Goal: Transaction & Acquisition: Purchase product/service

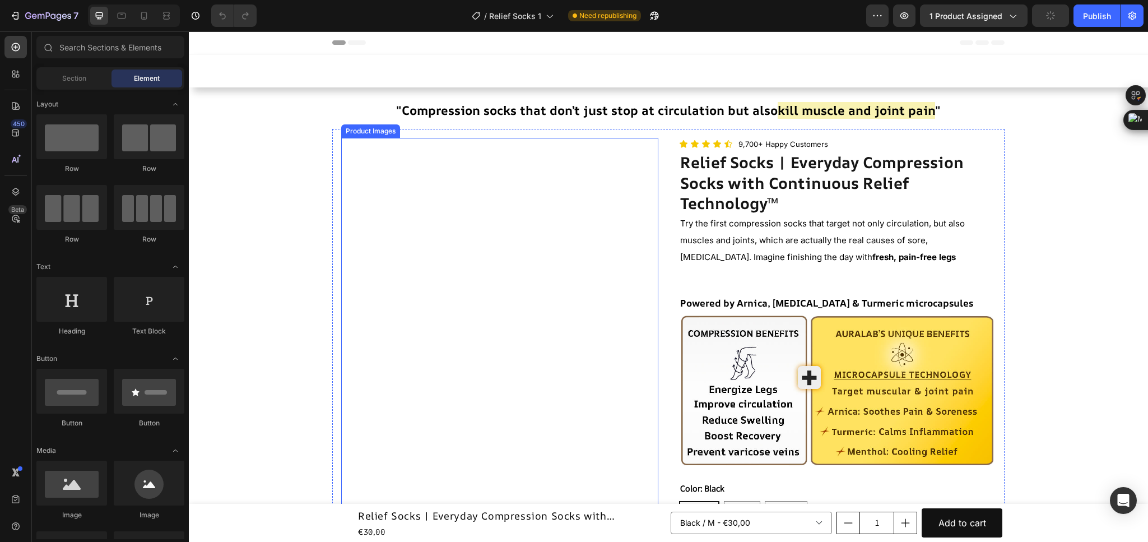
scroll to position [252, 0]
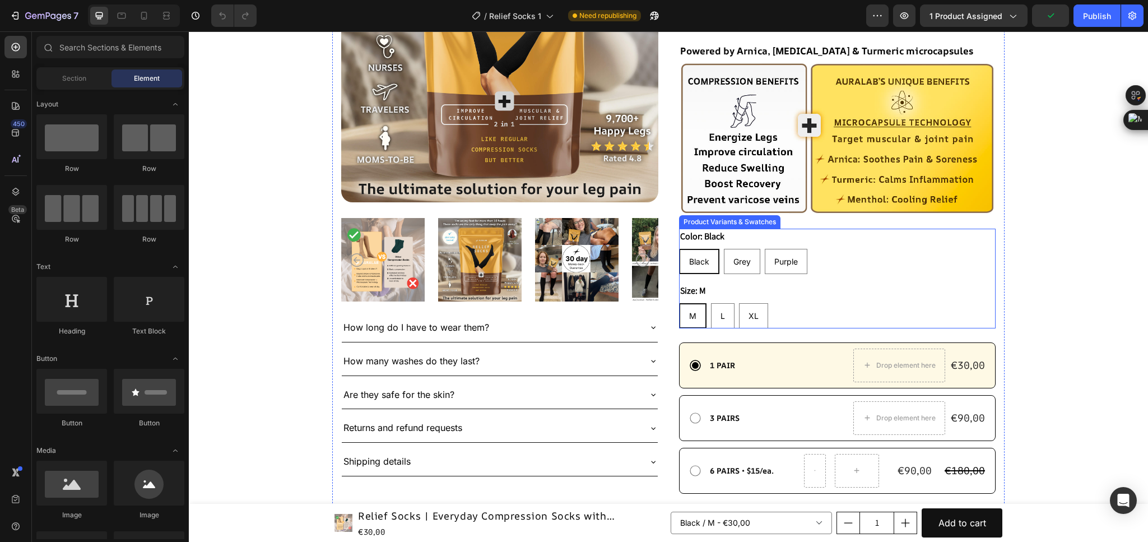
click at [789, 296] on div "Size: M M M M L L L XL XL XL" at bounding box center [837, 305] width 317 height 45
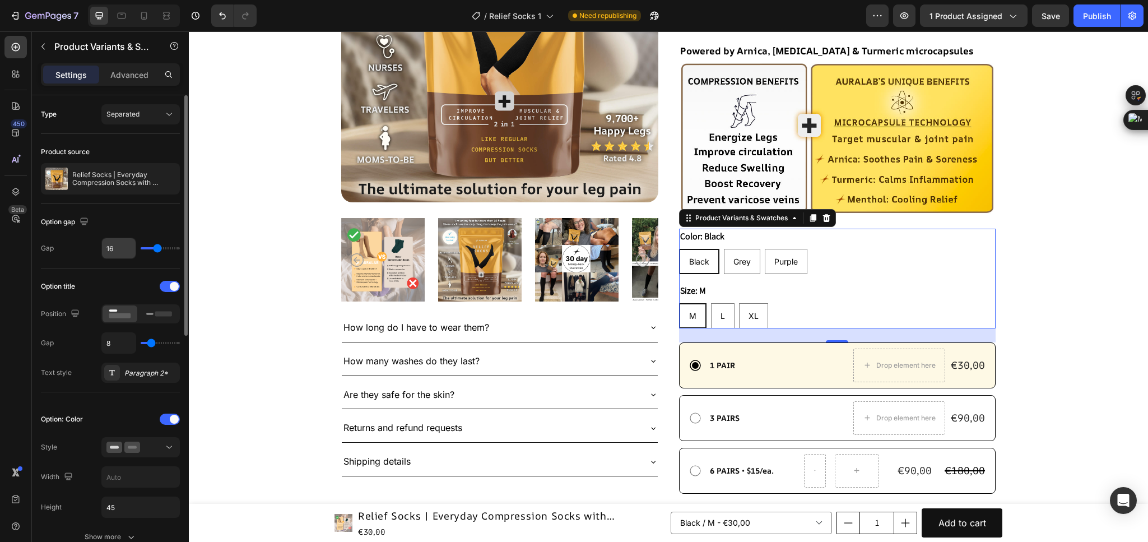
scroll to position [84, 0]
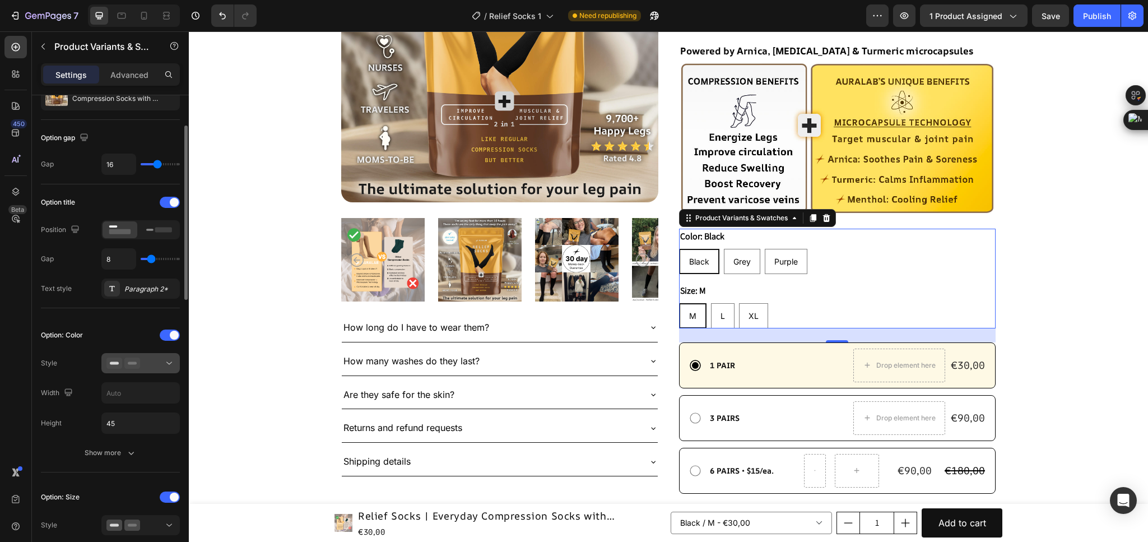
click at [155, 367] on div at bounding box center [140, 363] width 68 height 11
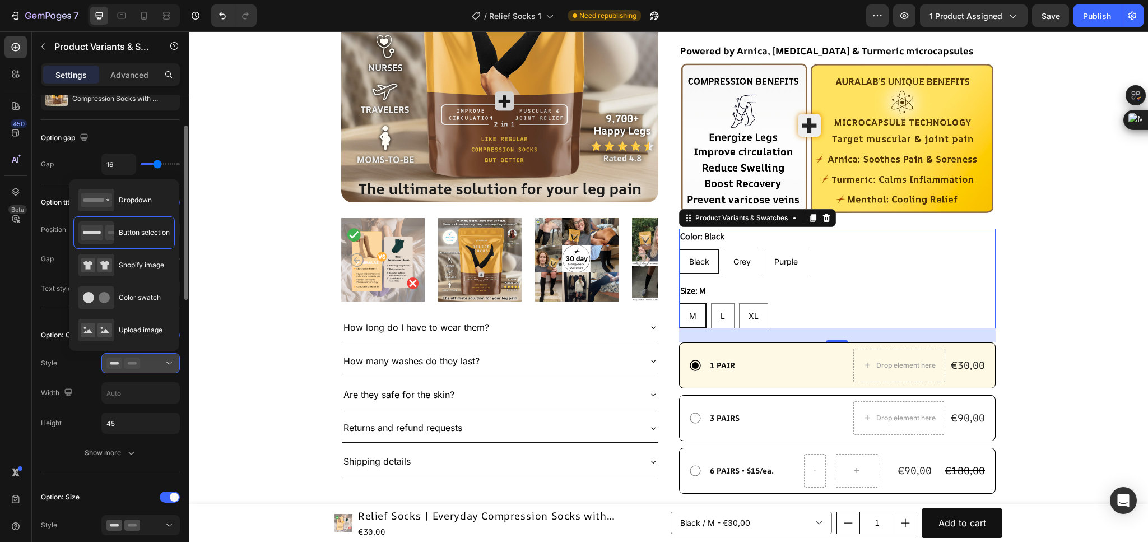
click at [155, 367] on div at bounding box center [140, 363] width 68 height 11
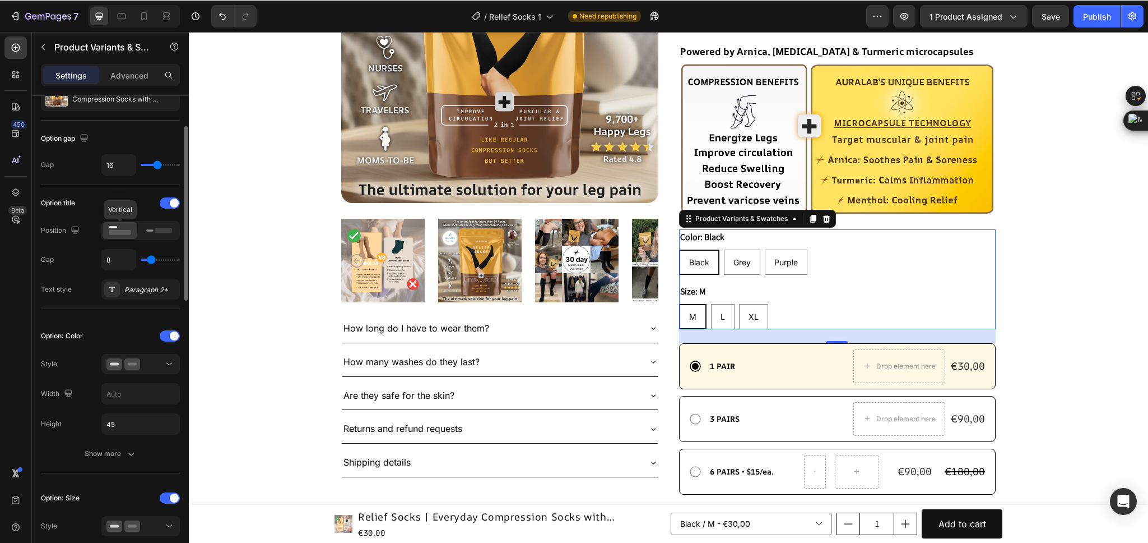
scroll to position [0, 0]
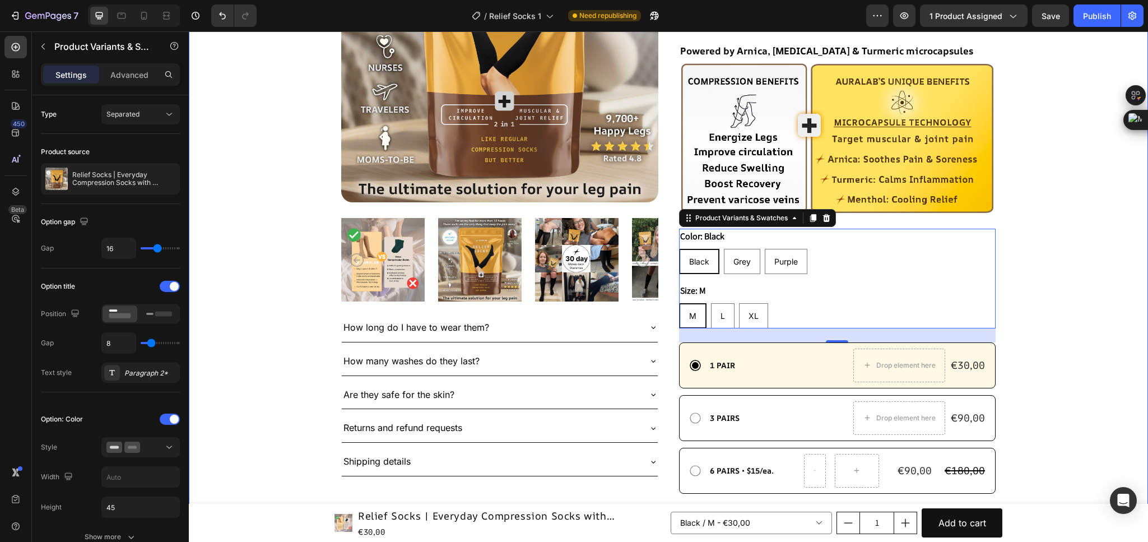
click at [1126, 275] on div ""Compression socks that don’t just stop at circulation but also kill muscle and…" at bounding box center [669, 291] width 960 height 912
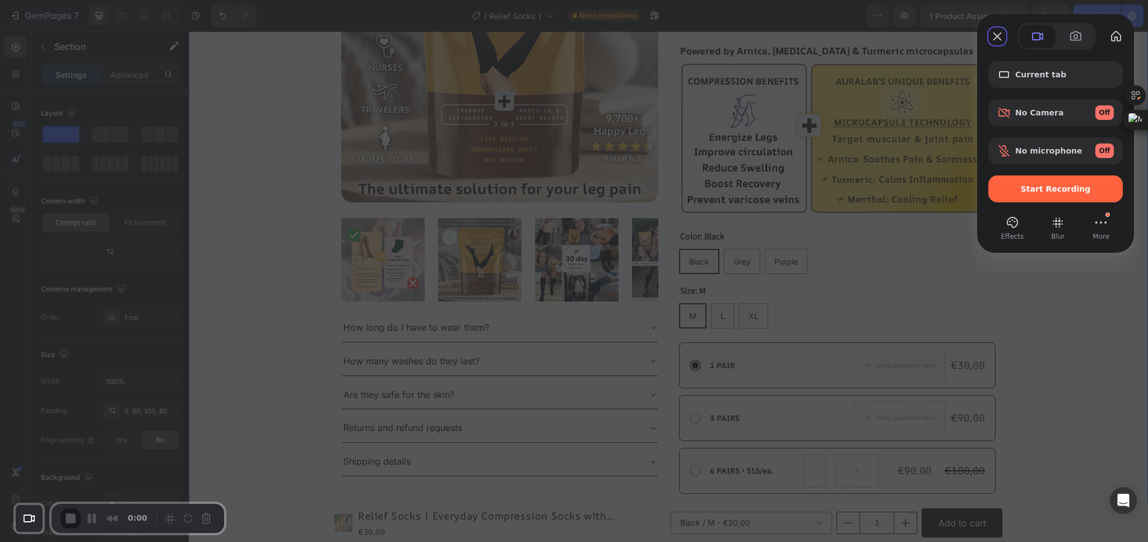
click at [1040, 186] on span "Start Recording" at bounding box center [1056, 188] width 70 height 9
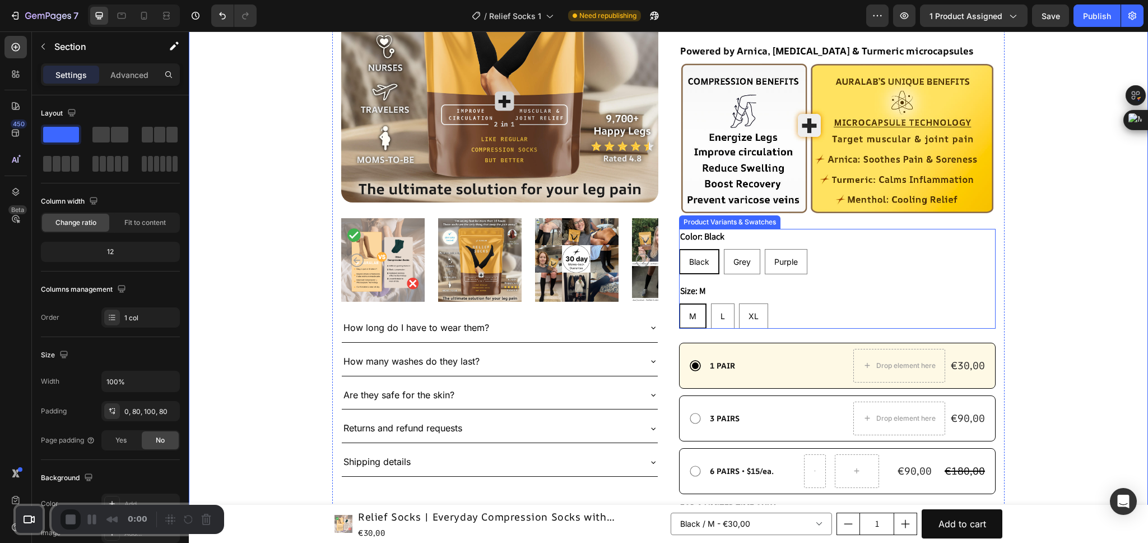
click at [868, 257] on div "Black Black Black Grey Grey Grey Purple Purple Purple" at bounding box center [837, 261] width 317 height 25
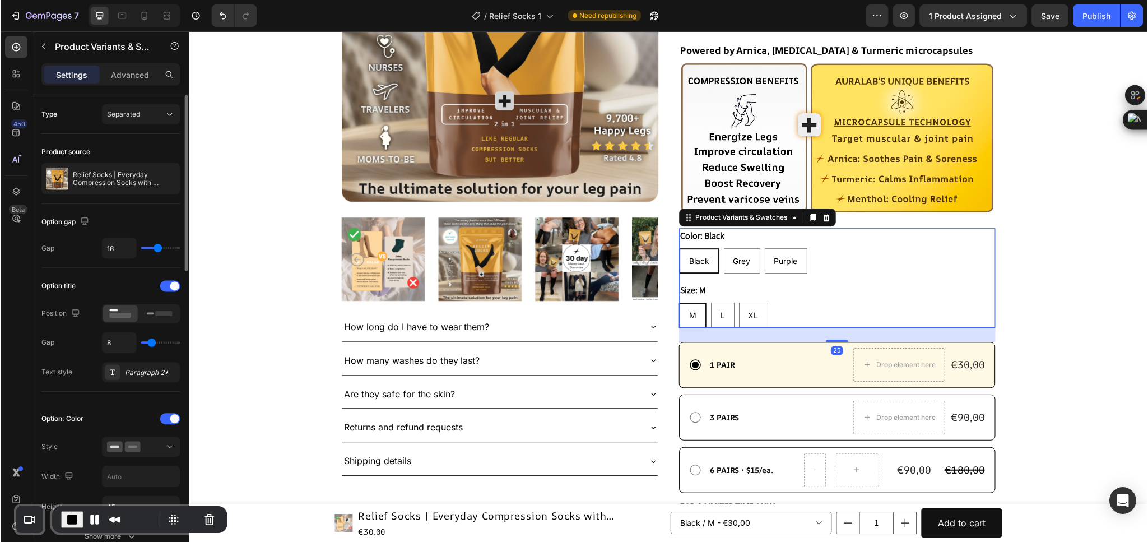
scroll to position [84, 0]
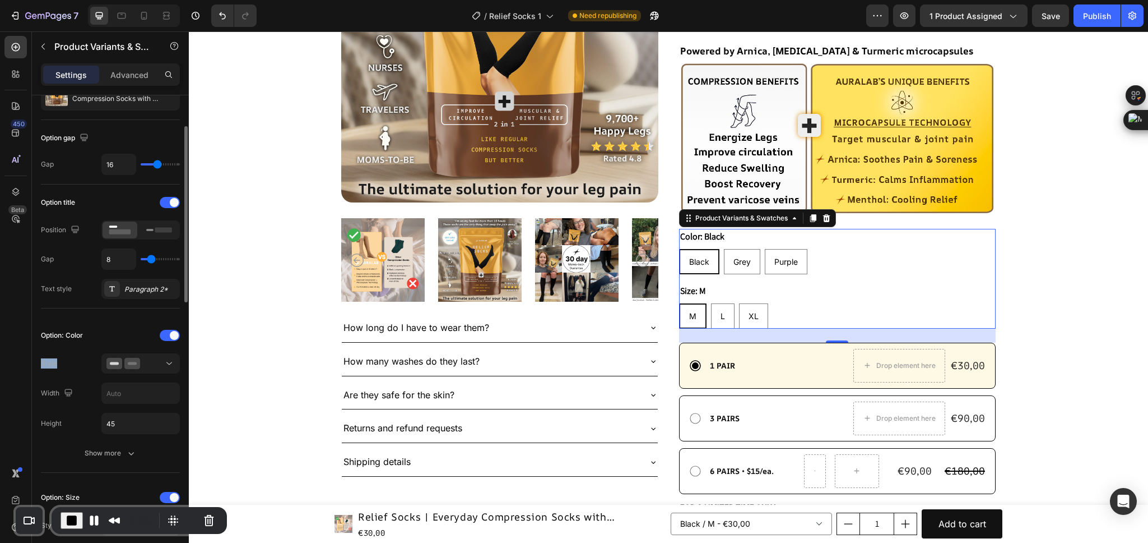
drag, startPoint x: 36, startPoint y: 360, endPoint x: 75, endPoint y: 360, distance: 38.7
click at [152, 360] on div at bounding box center [140, 363] width 68 height 11
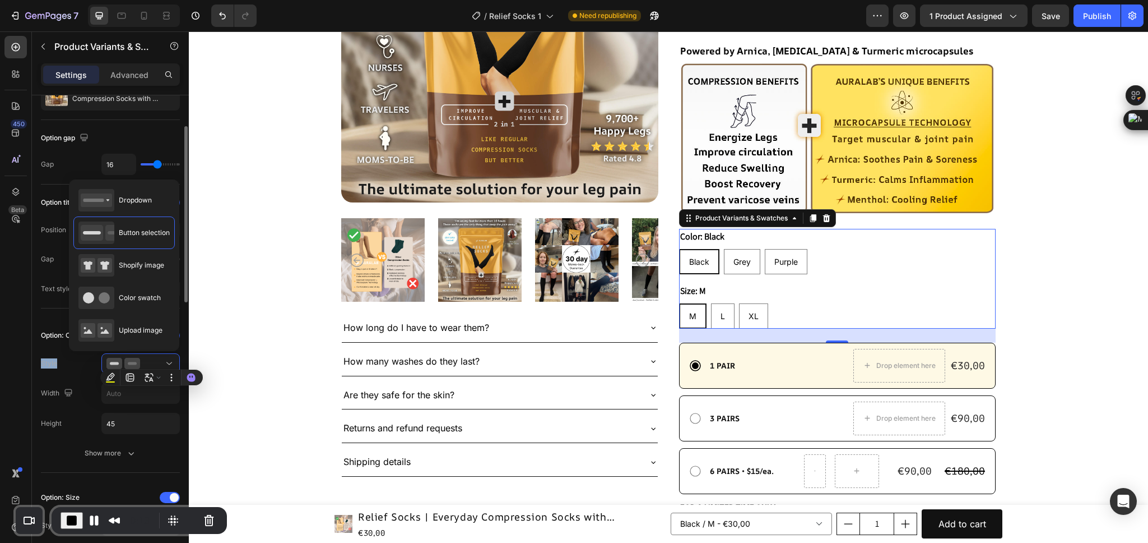
click at [46, 414] on div "Height 45" at bounding box center [110, 423] width 139 height 21
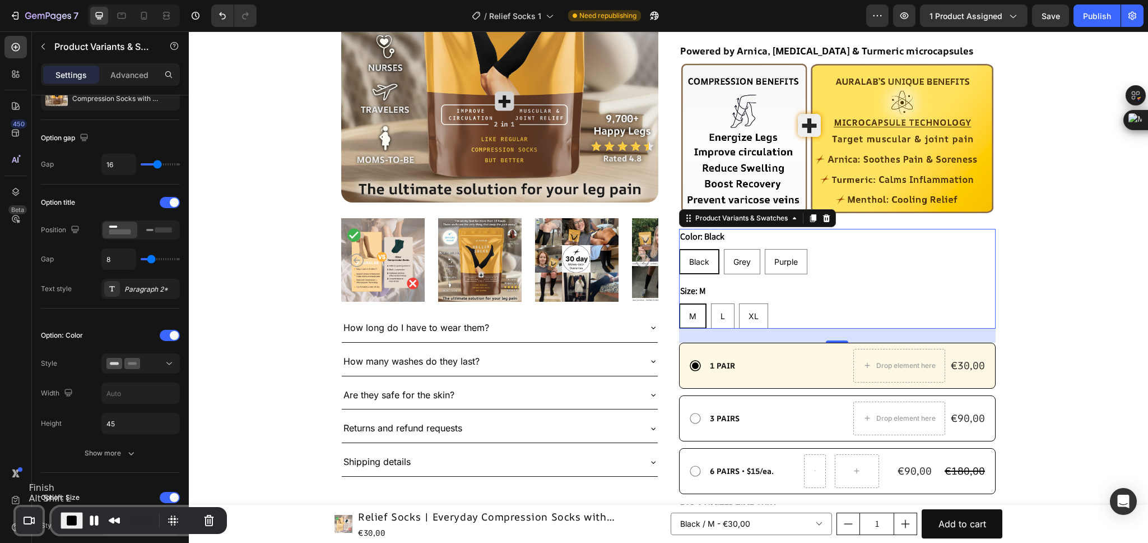
click at [71, 525] on span "End Recording" at bounding box center [71, 519] width 13 height 13
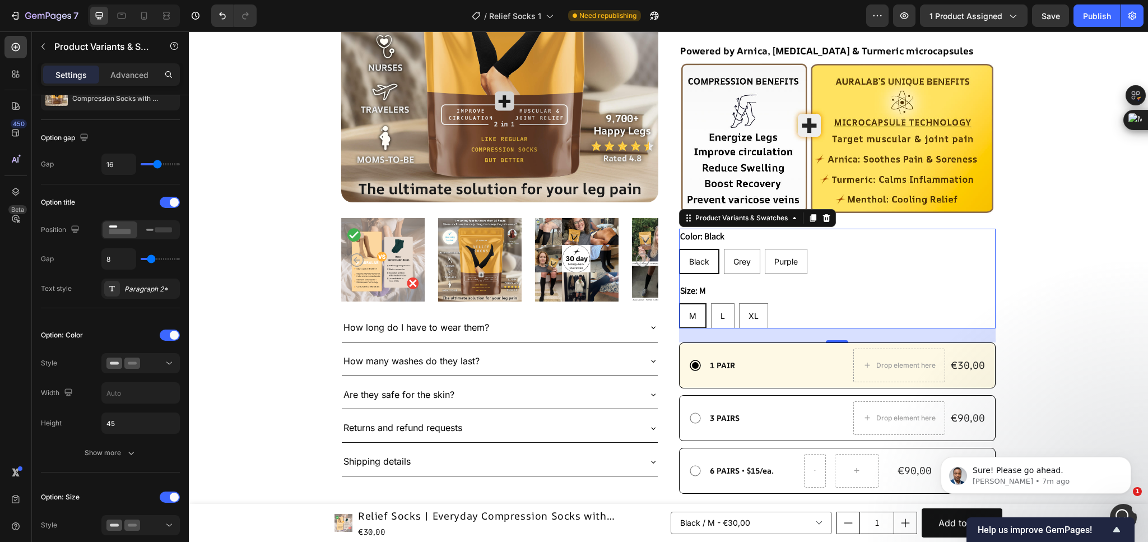
scroll to position [0, 0]
click at [1129, 458] on icon "Dismiss notification" at bounding box center [1129, 460] width 6 height 6
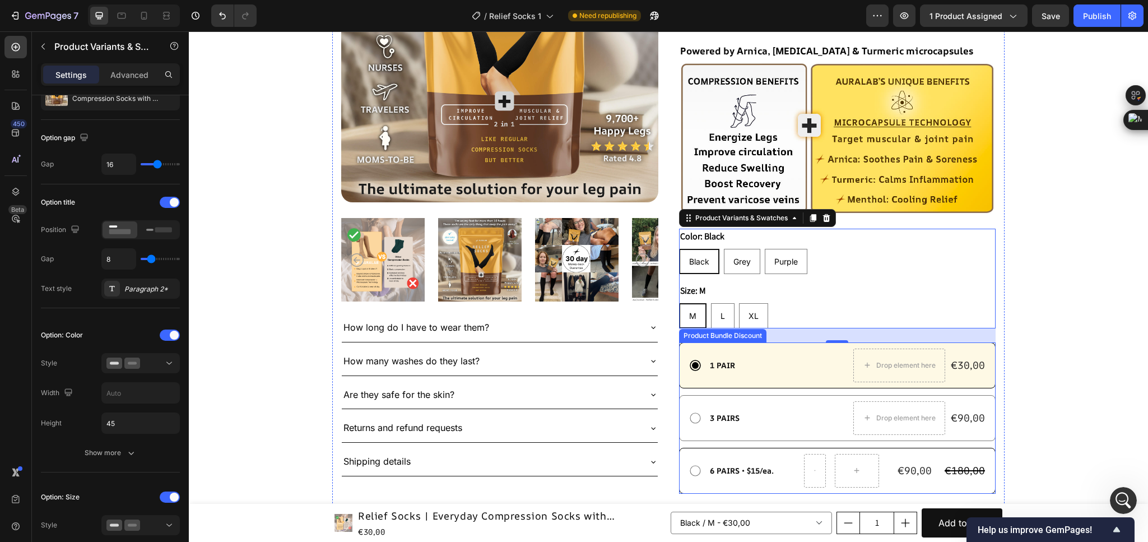
click at [683, 395] on div "3 PAIRS Text Block Drop element here €90,00 Product Price Product Price Row Row" at bounding box center [837, 418] width 317 height 46
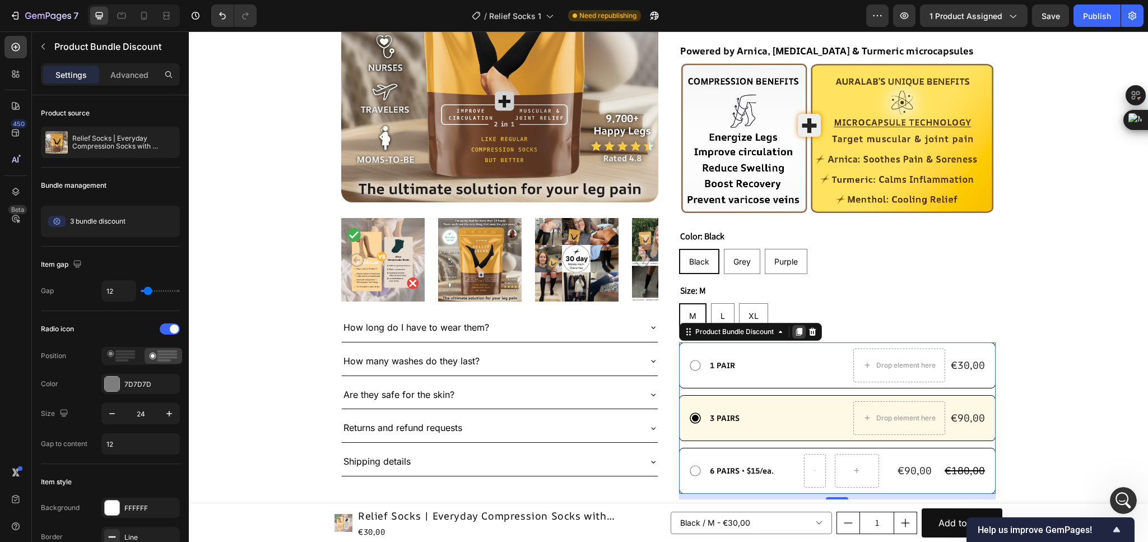
click at [796, 330] on icon at bounding box center [799, 332] width 6 height 8
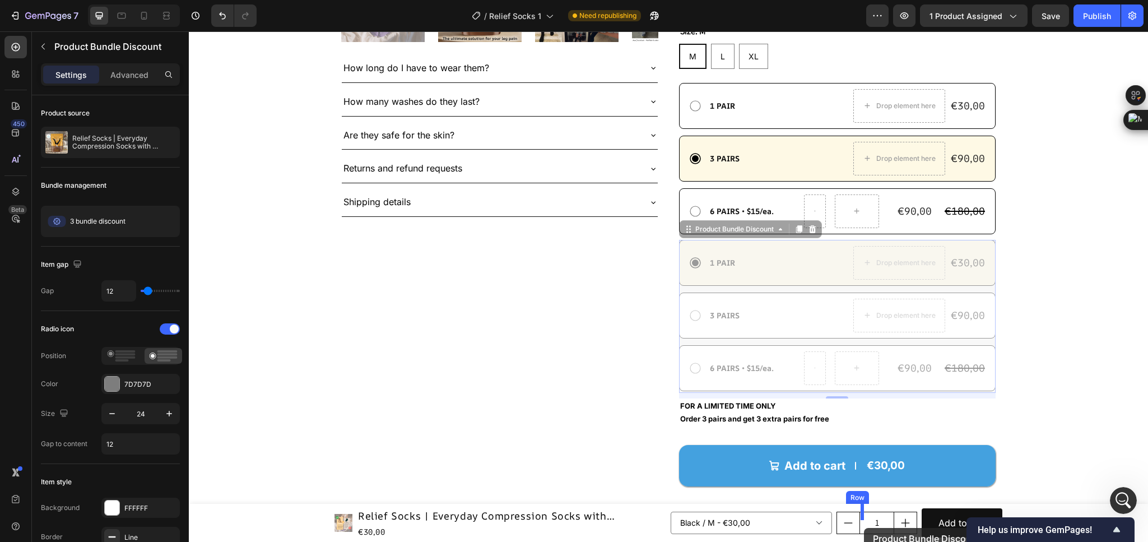
scroll to position [527, 0]
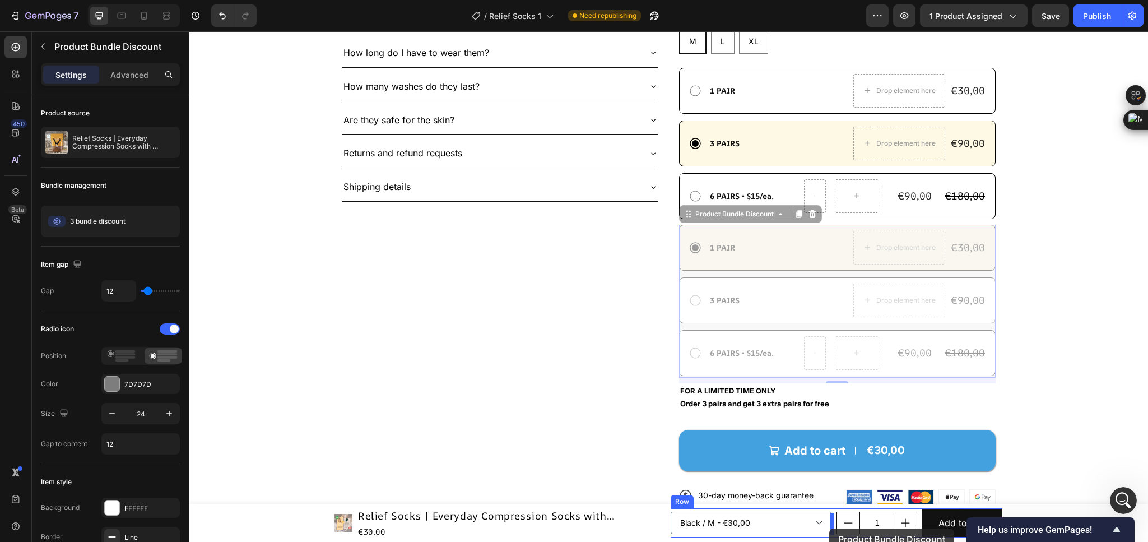
drag, startPoint x: 717, startPoint y: 231, endPoint x: 838, endPoint y: 528, distance: 320.8
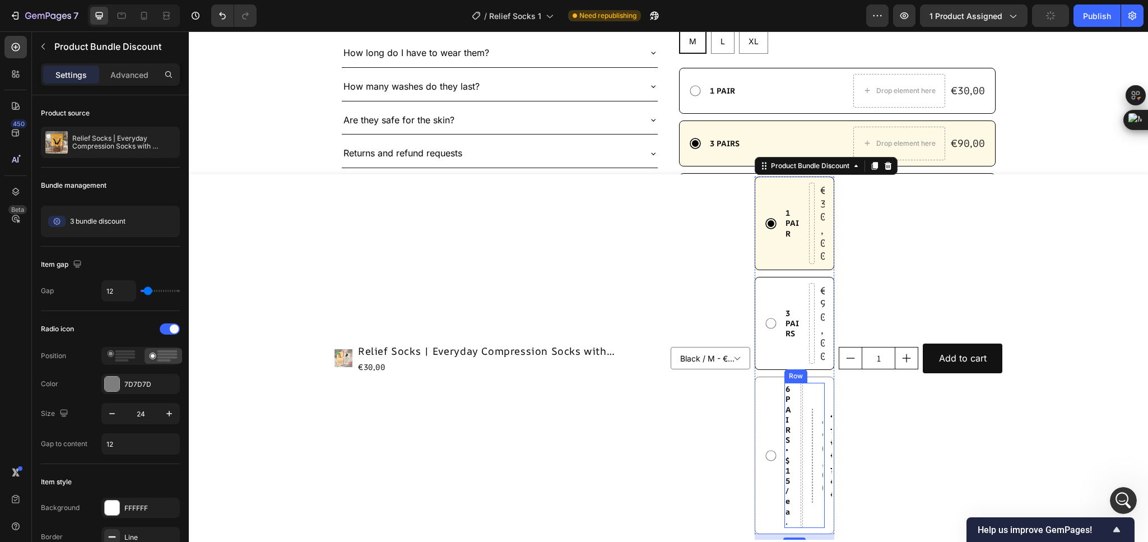
scroll to position [359, 0]
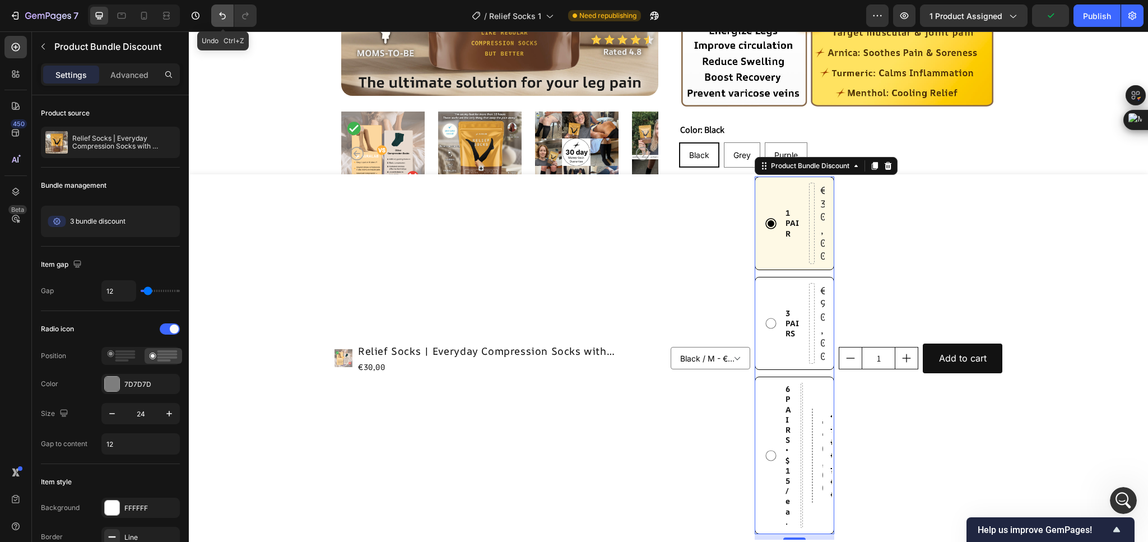
click at [226, 10] on icon "Undo/Redo" at bounding box center [222, 15] width 11 height 11
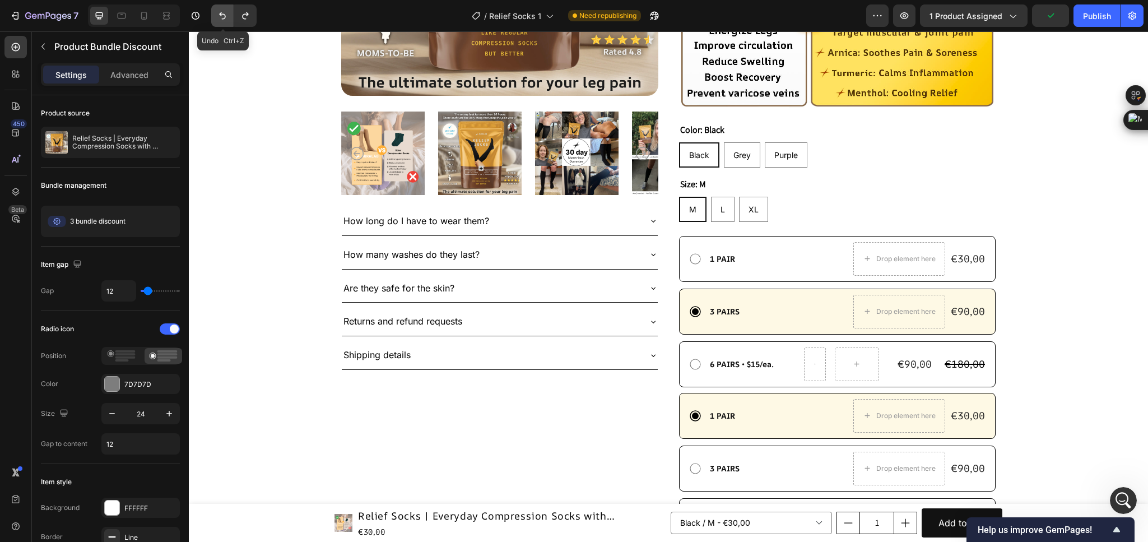
click at [226, 10] on icon "Undo/Redo" at bounding box center [222, 15] width 11 height 11
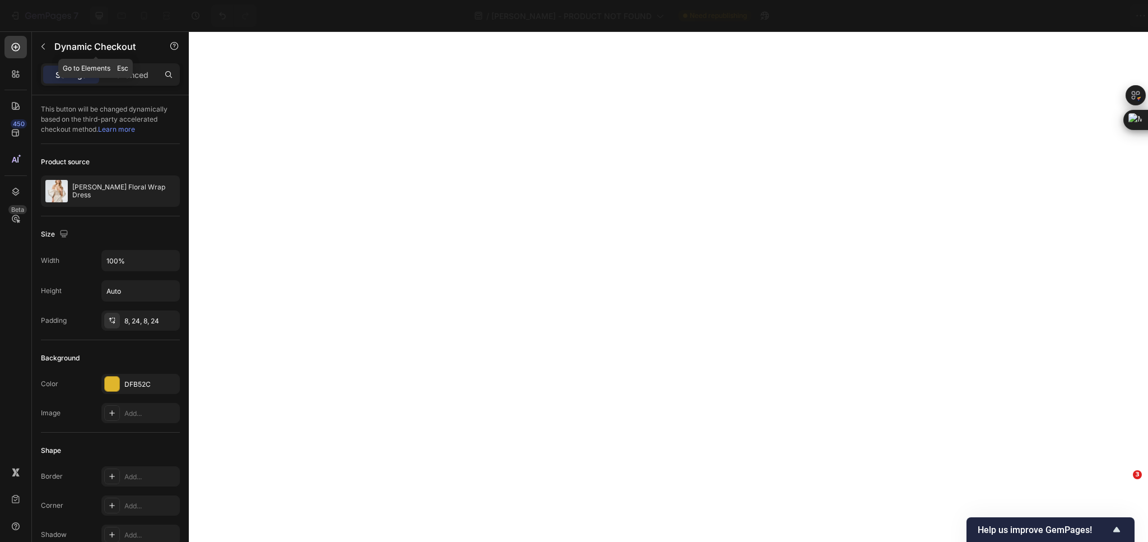
click at [49, 42] on button "button" at bounding box center [43, 47] width 18 height 18
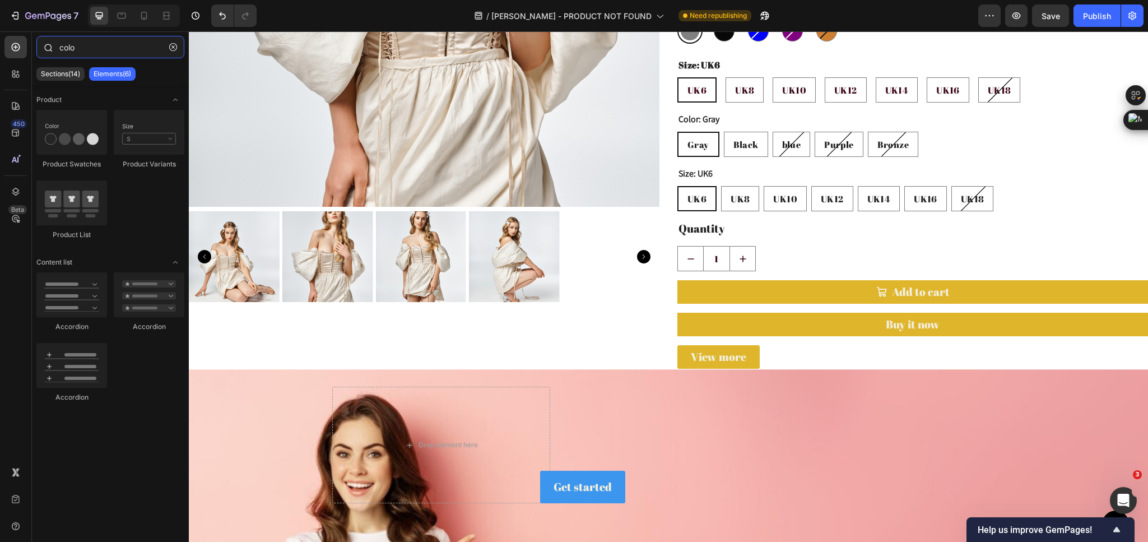
click at [94, 48] on input "colo" at bounding box center [110, 47] width 148 height 22
click at [95, 49] on input "colo" at bounding box center [110, 47] width 148 height 22
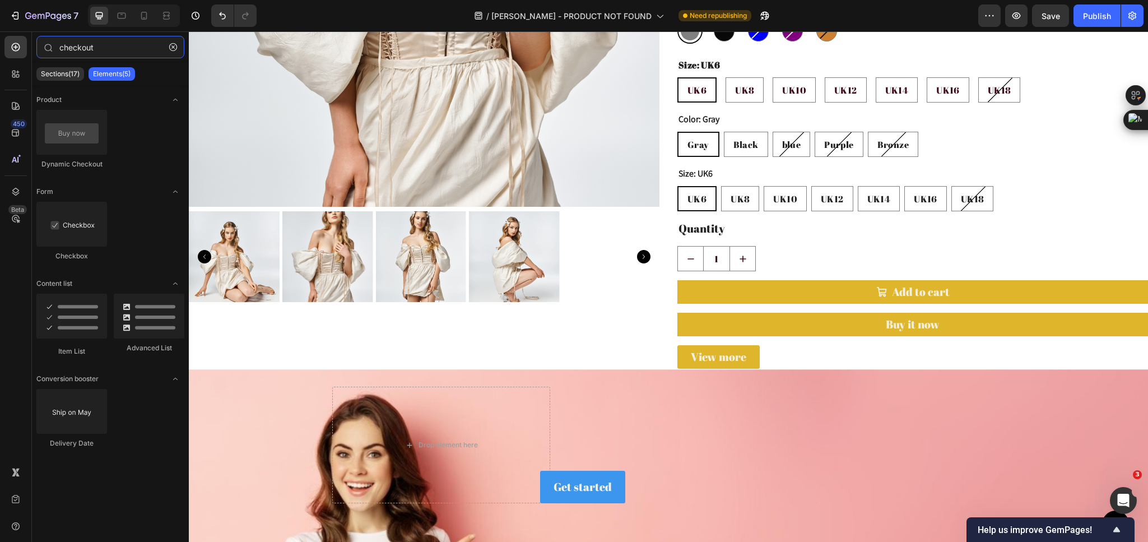
type input "checkout"
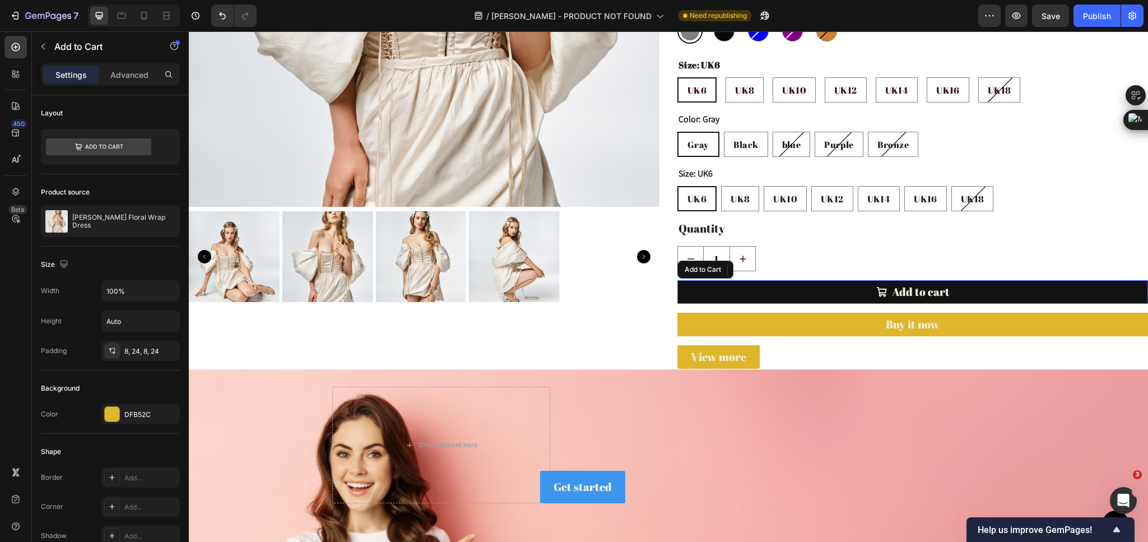
click at [765, 290] on button "Add to cart" at bounding box center [913, 292] width 471 height 24
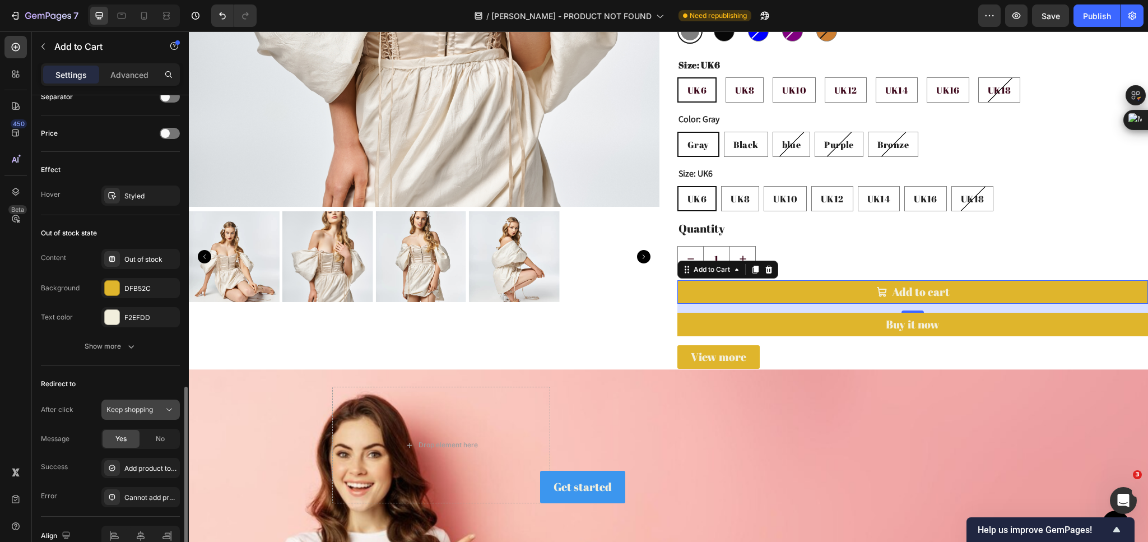
scroll to position [904, 0]
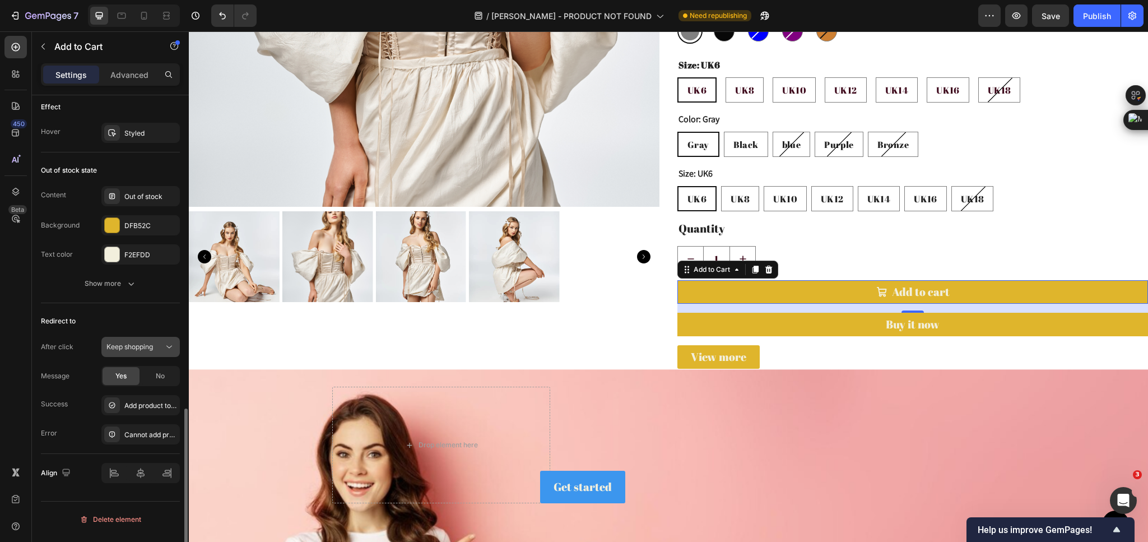
click at [159, 352] on div "Keep shopping" at bounding box center [134, 347] width 57 height 10
click at [145, 406] on span "Go to checkout" at bounding box center [130, 401] width 48 height 10
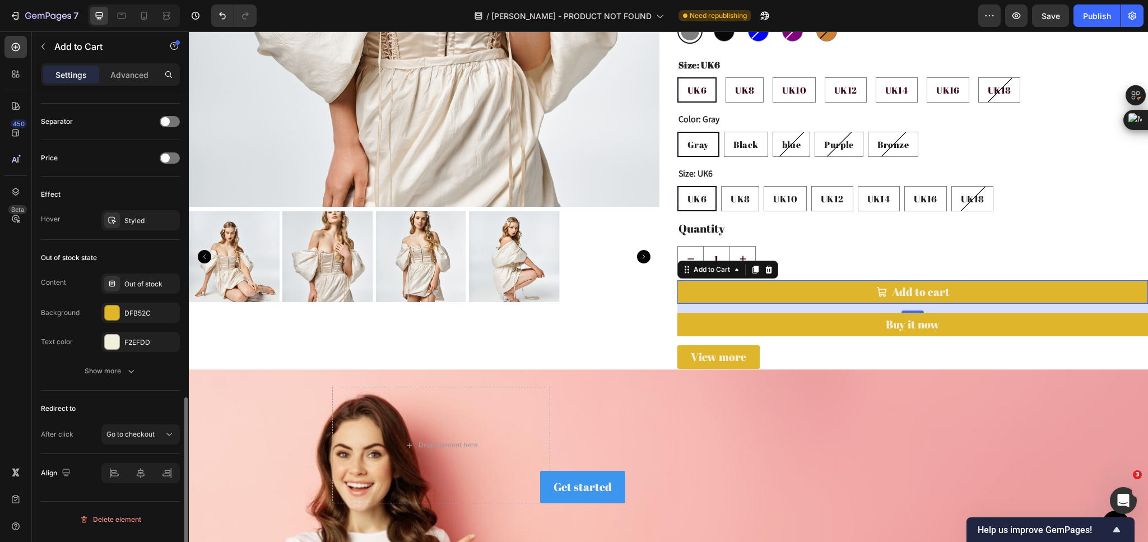
scroll to position [816, 0]
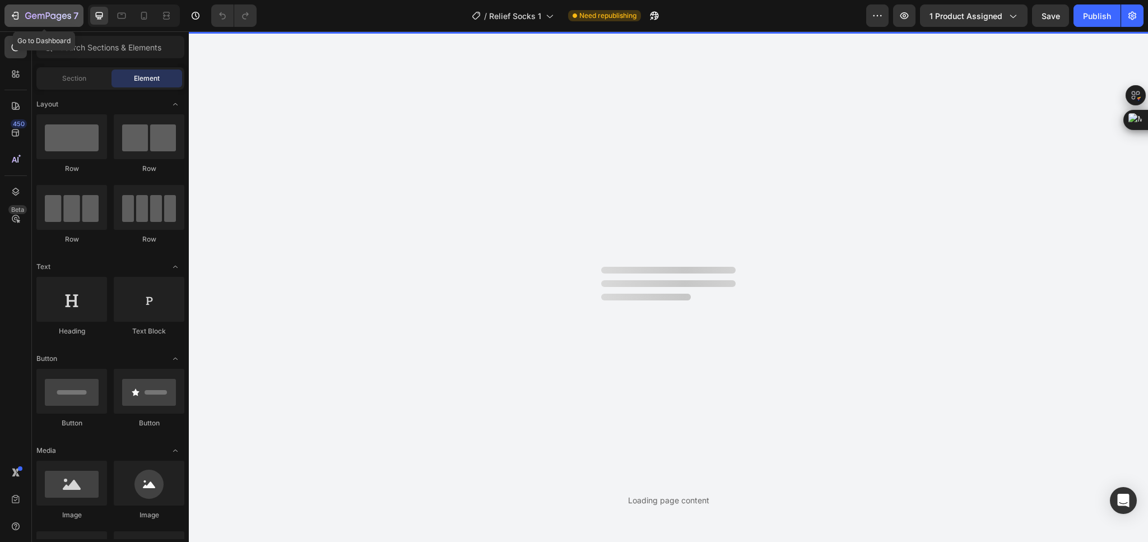
click at [17, 19] on icon "button" at bounding box center [16, 16] width 5 height 8
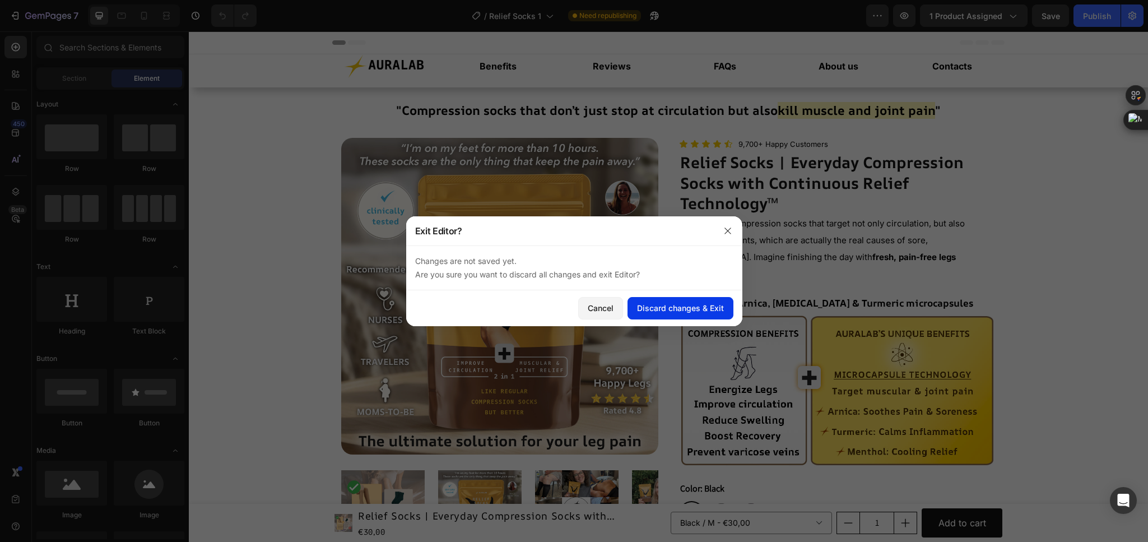
click at [714, 306] on div "Discard changes & Exit" at bounding box center [680, 308] width 87 height 12
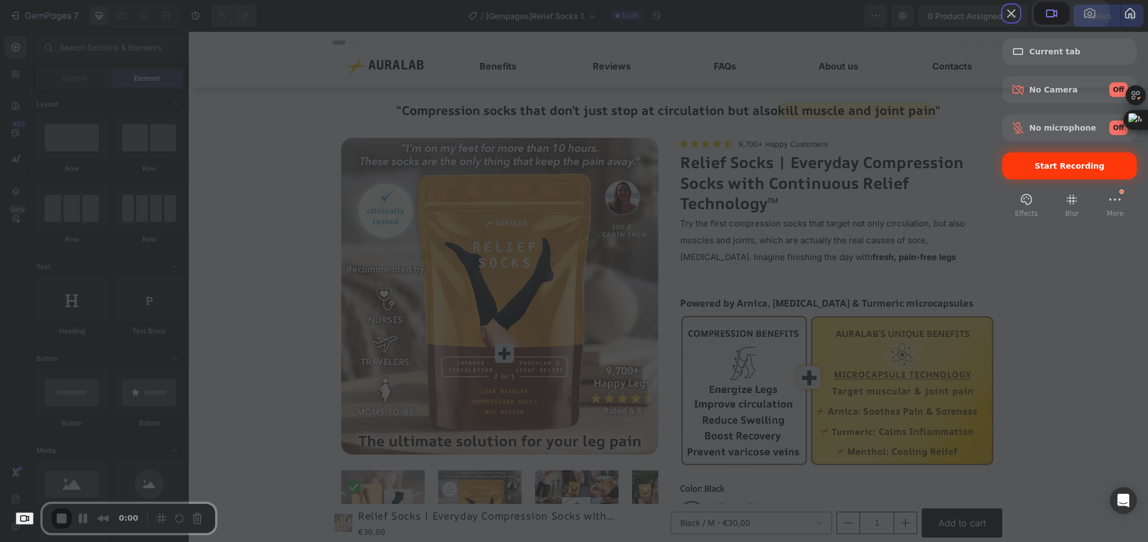
click at [1026, 179] on div "Start Recording" at bounding box center [1070, 165] width 135 height 27
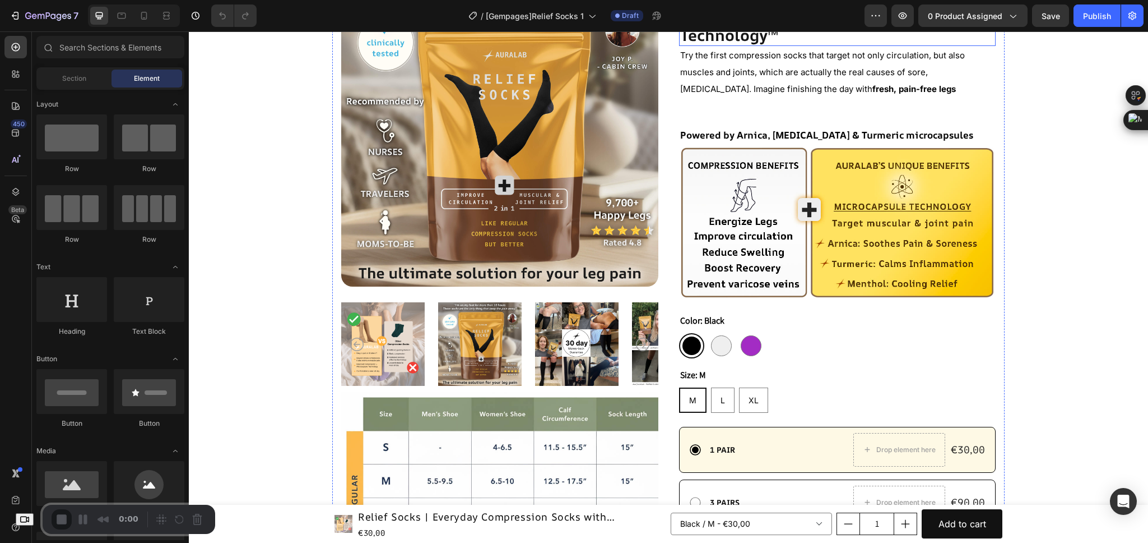
scroll to position [336, 0]
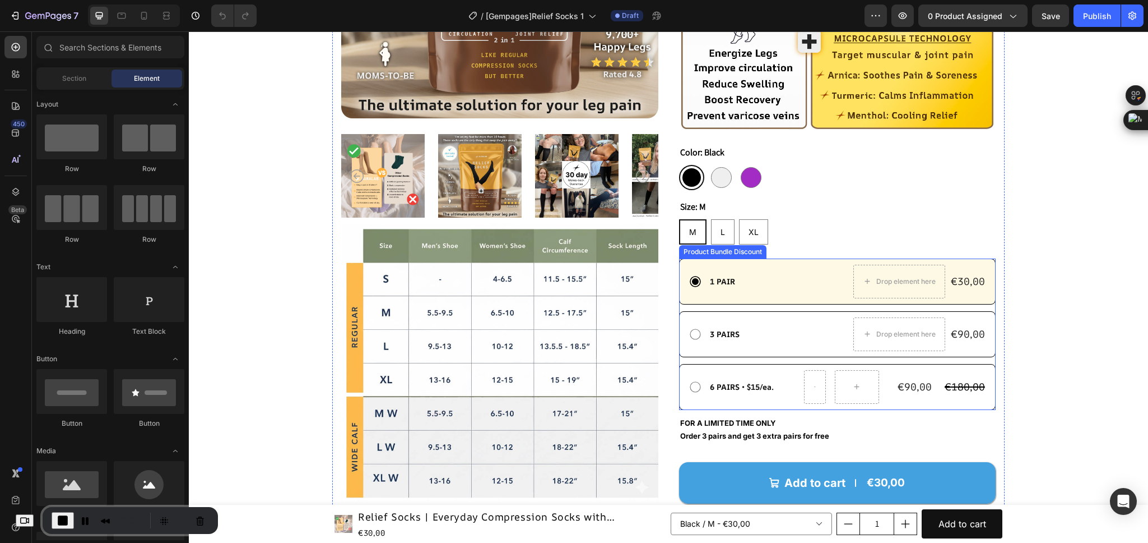
click at [679, 305] on div "1 PAIR Text Block Drop element here €30,00 Product Price Product Price Row Row …" at bounding box center [837, 333] width 317 height 151
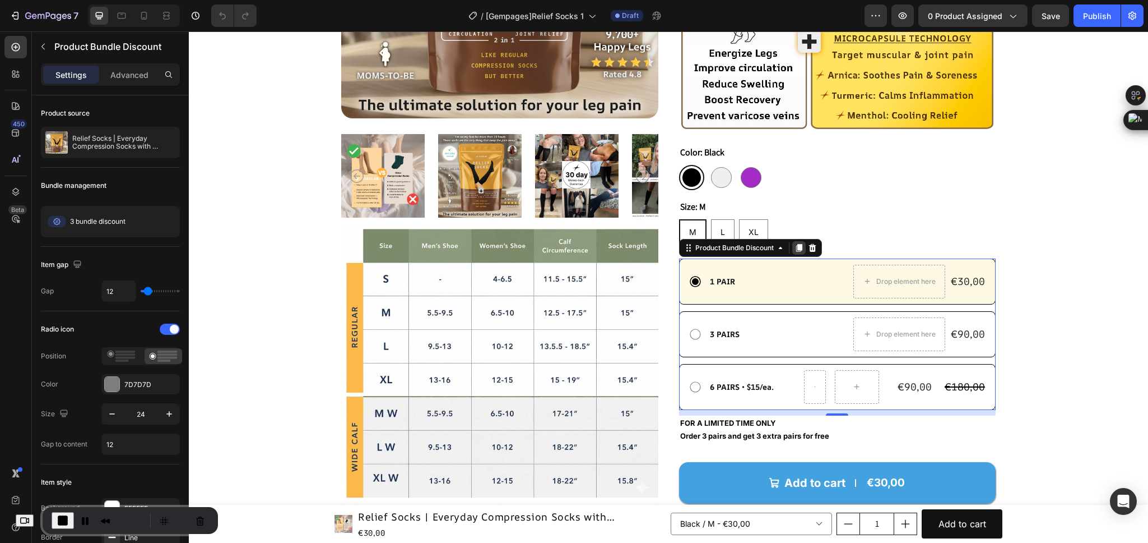
click at [796, 251] on icon at bounding box center [799, 248] width 6 height 8
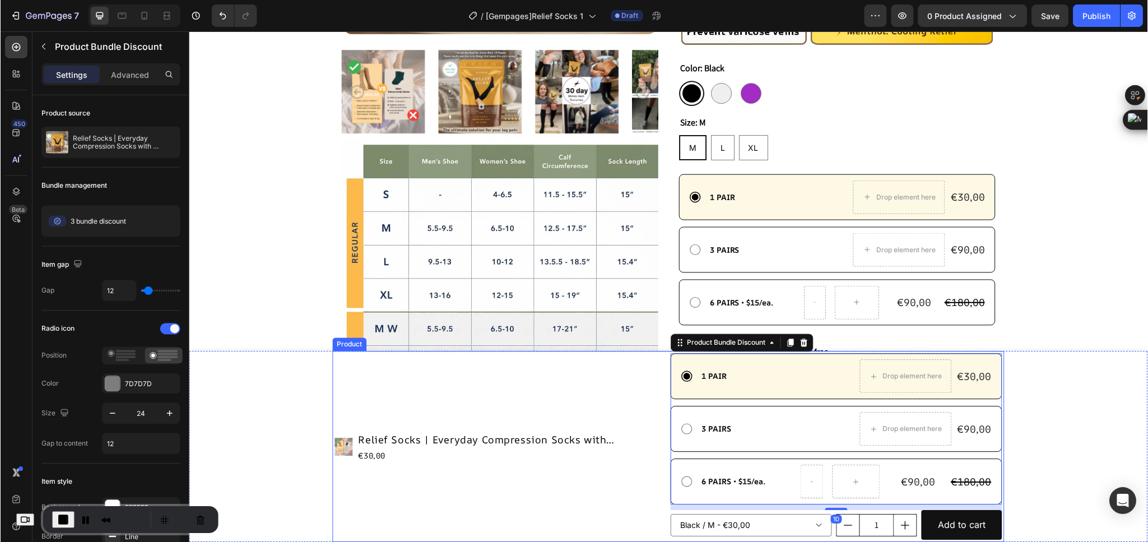
scroll to position [504, 0]
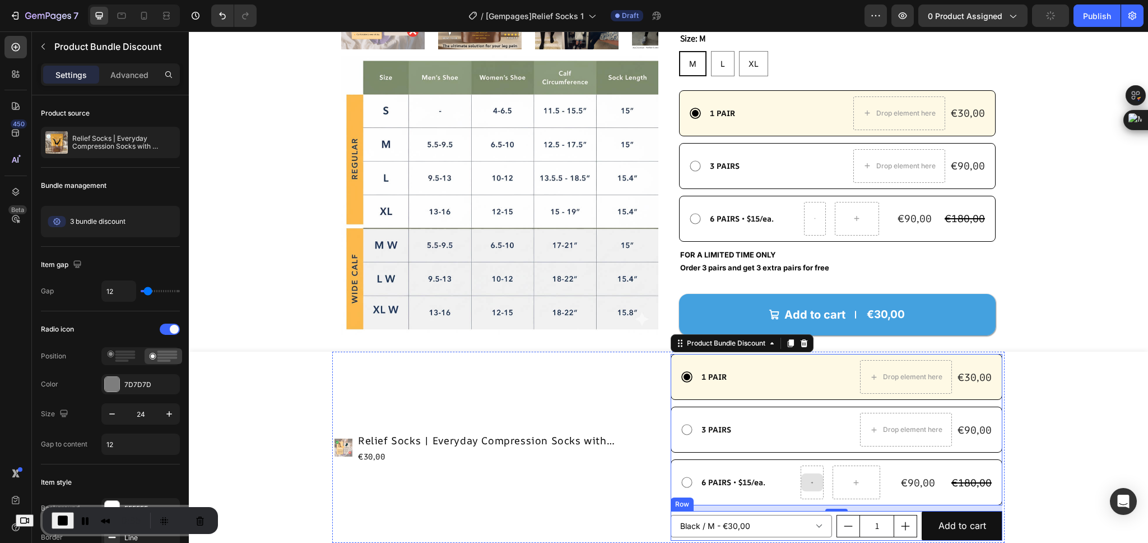
click at [671, 537] on div "Black / M - €30,00 Black / L - €30,00 Black / XL - €30,00 Grey / M - €30,00 Gre…" at bounding box center [751, 526] width 161 height 30
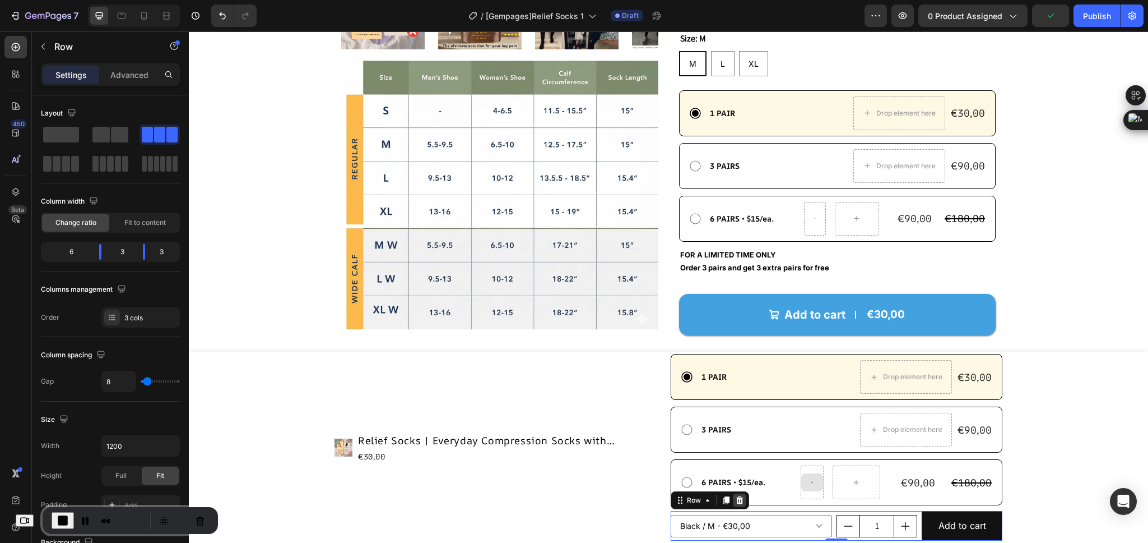
click at [735, 504] on icon at bounding box center [739, 499] width 9 height 9
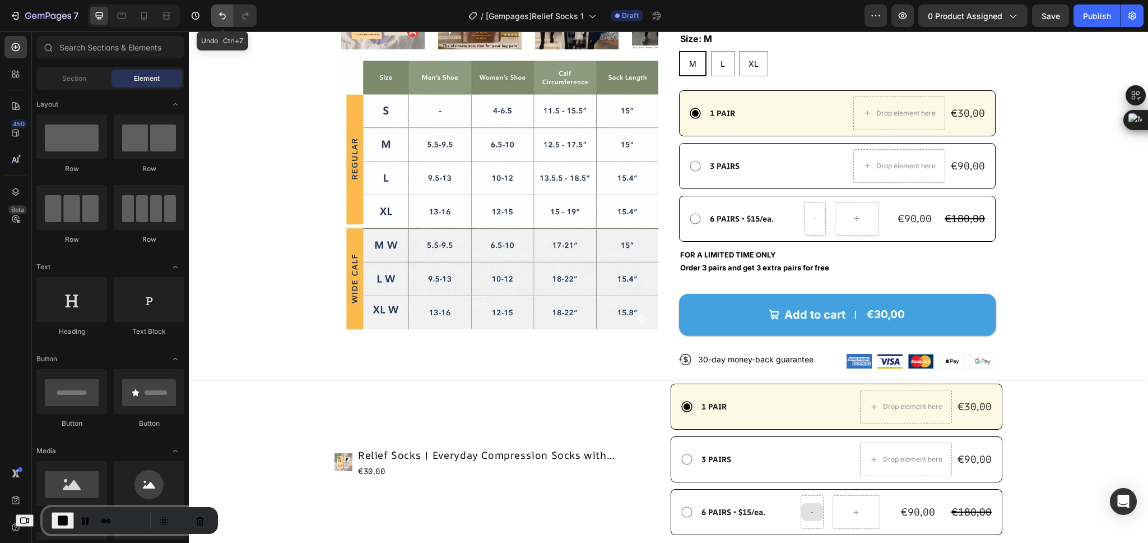
drag, startPoint x: 224, startPoint y: 22, endPoint x: 660, endPoint y: 368, distance: 557.0
click at [224, 22] on button "Undo/Redo" at bounding box center [222, 15] width 22 height 22
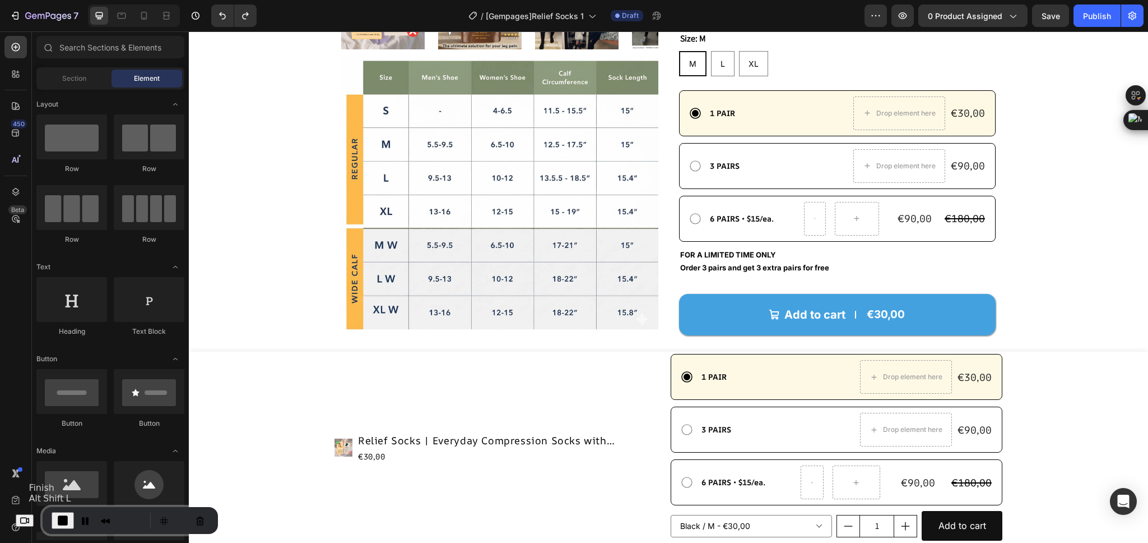
click at [68, 523] on span "End Recording" at bounding box center [62, 519] width 13 height 13
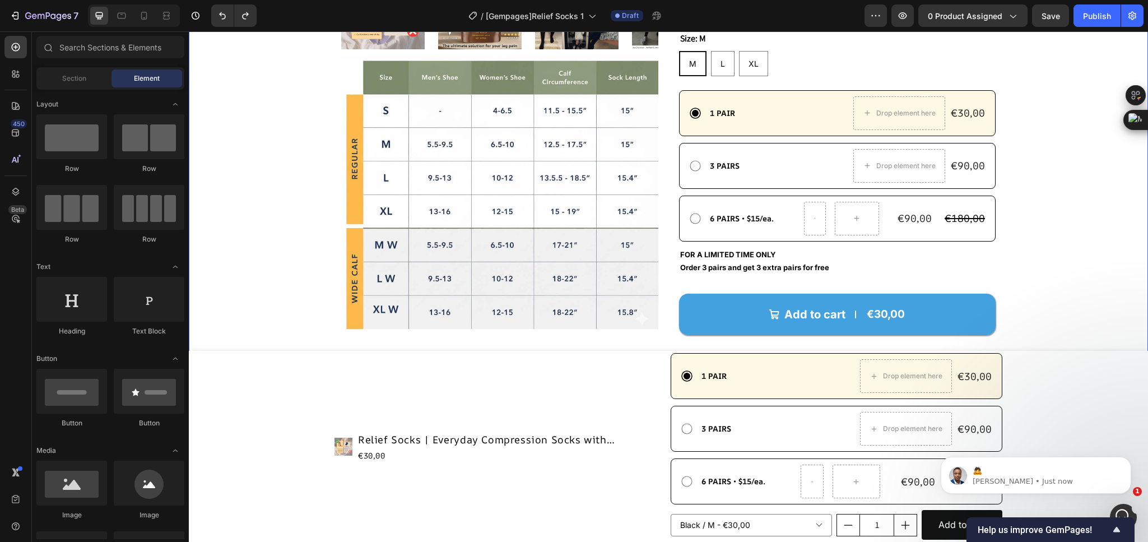
scroll to position [0, 0]
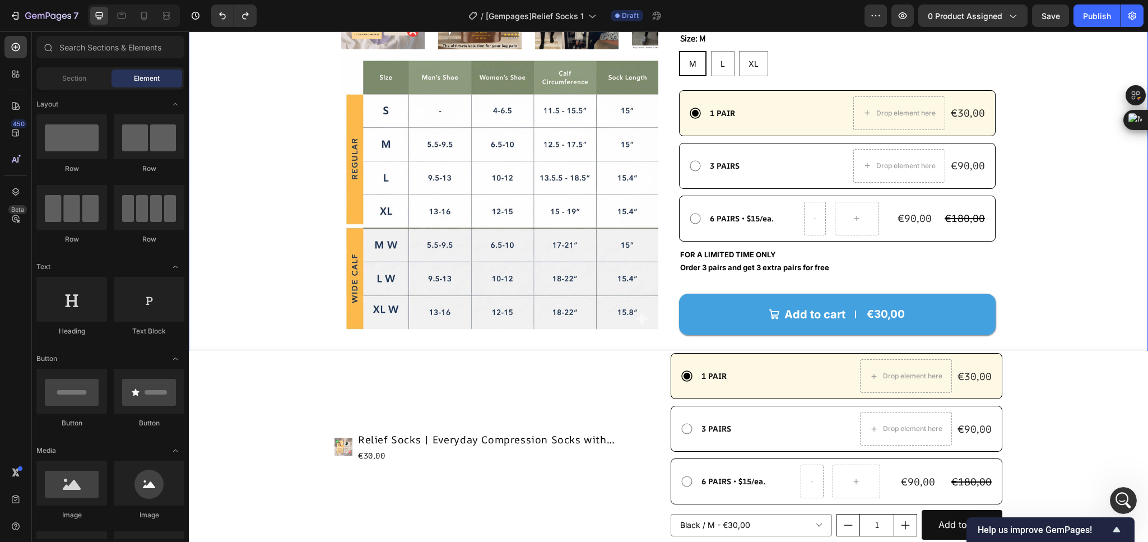
click at [1038, 235] on div ""Compression socks that don’t just stop at circulation but also kill muscle and…" at bounding box center [669, 102] width 870 height 1039
